Goal: Information Seeking & Learning: Learn about a topic

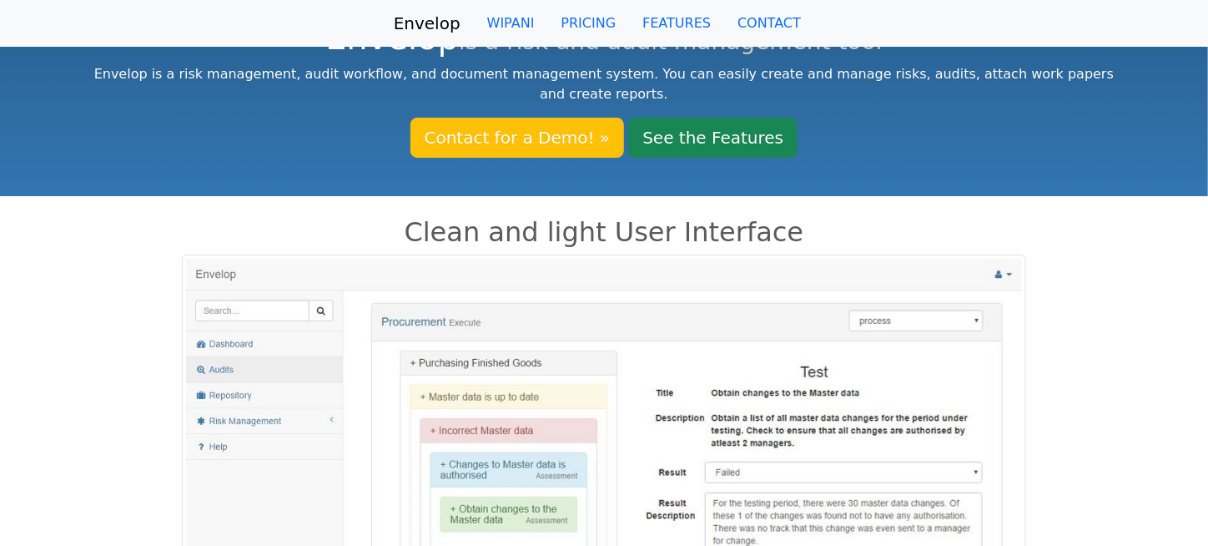
scroll to position [88, 0]
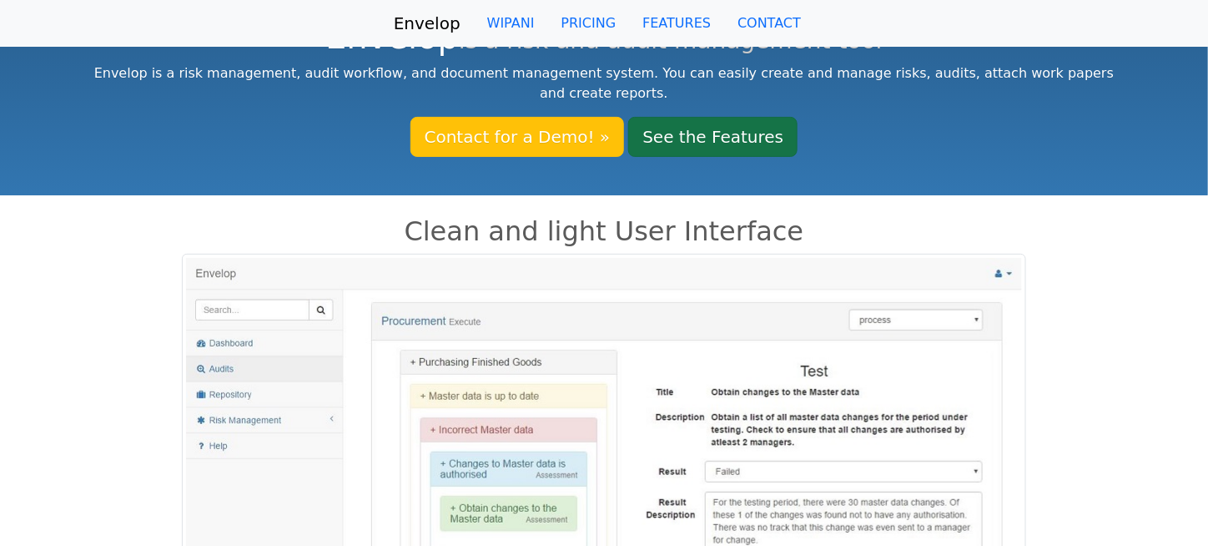
click at [719, 117] on link "See the Features" at bounding box center [712, 137] width 169 height 40
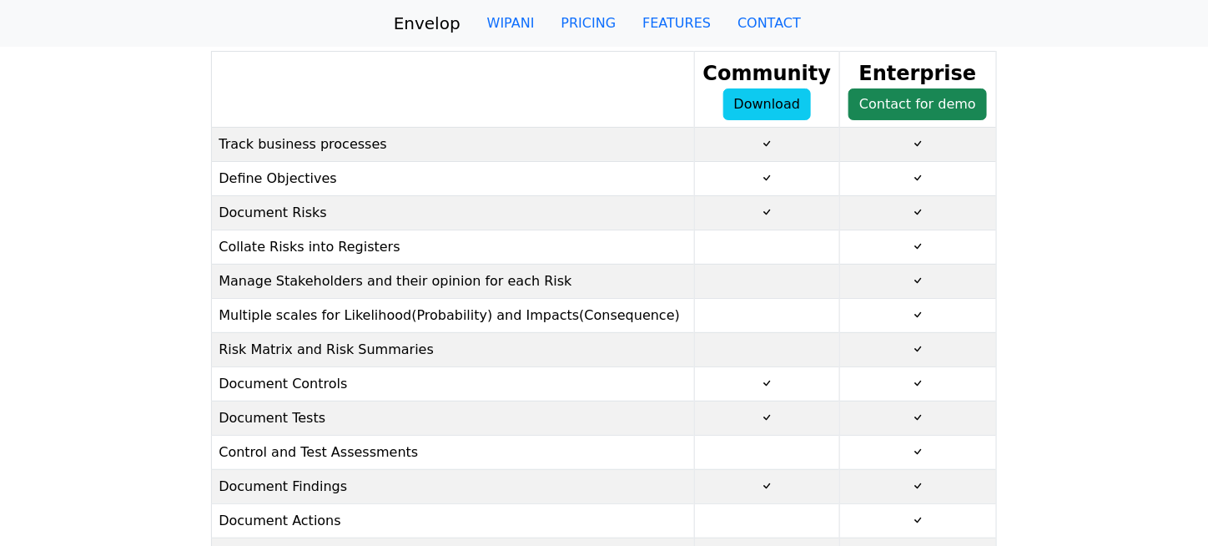
scroll to position [35, 0]
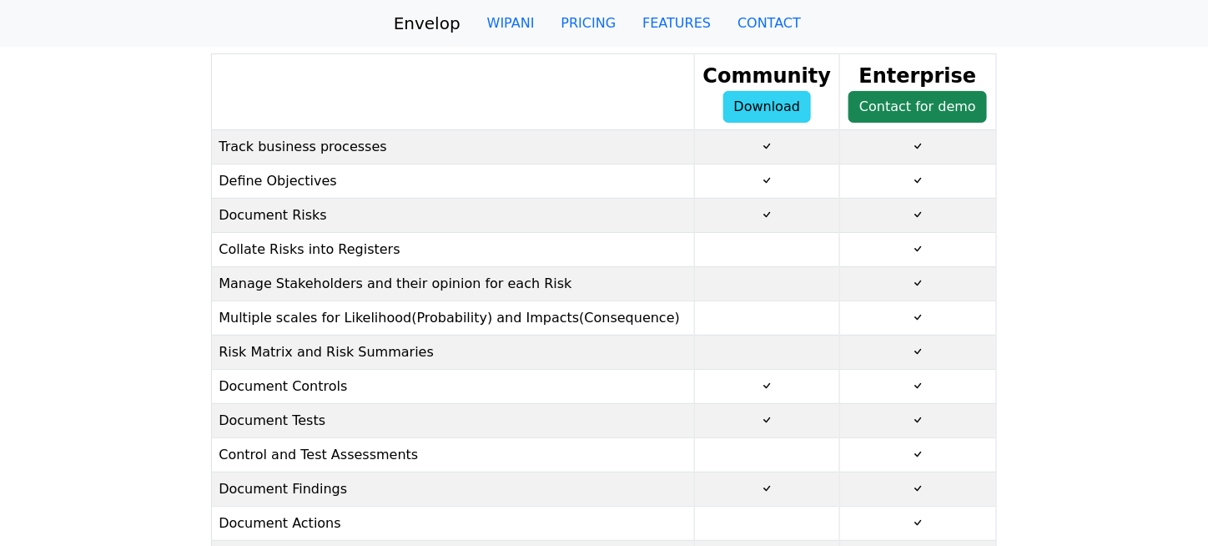
click at [772, 106] on link "Download" at bounding box center [767, 107] width 88 height 32
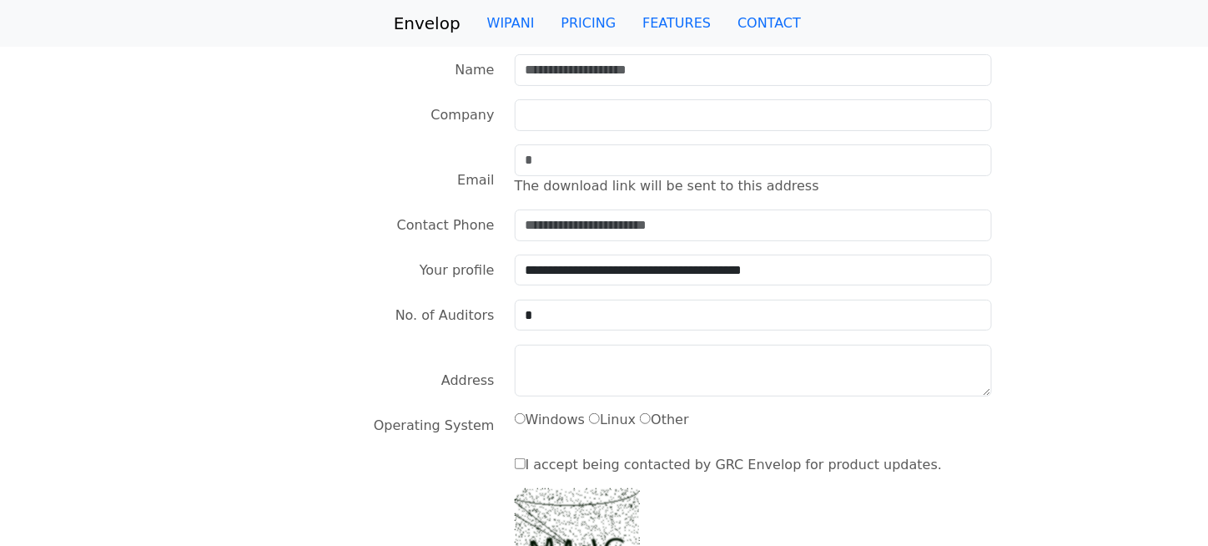
scroll to position [58, 0]
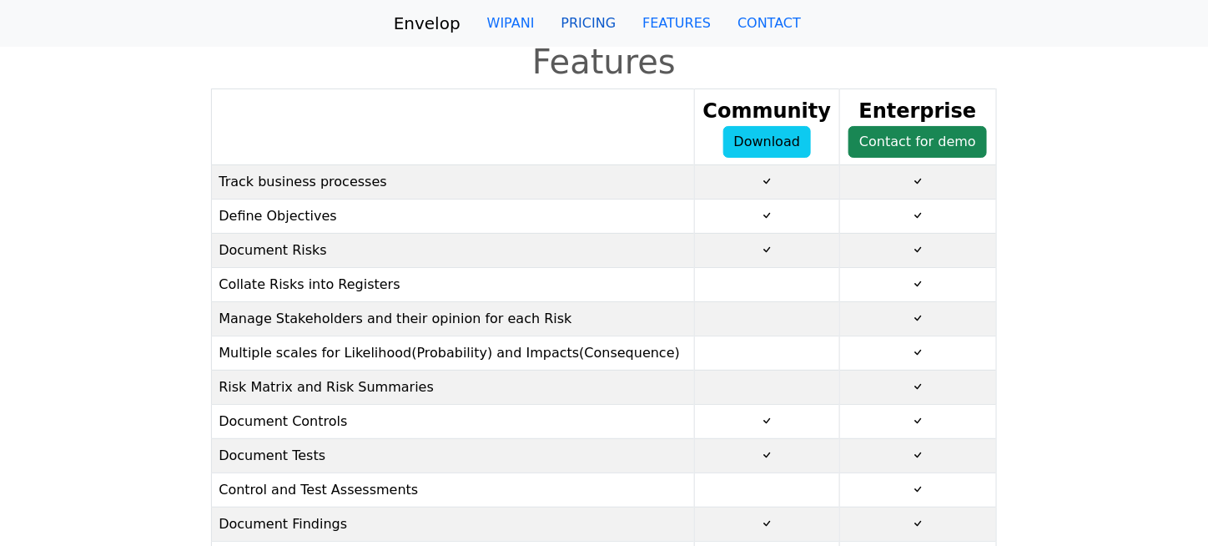
click at [599, 27] on link "PRICING" at bounding box center [589, 23] width 82 height 33
